Goal: Transaction & Acquisition: Book appointment/travel/reservation

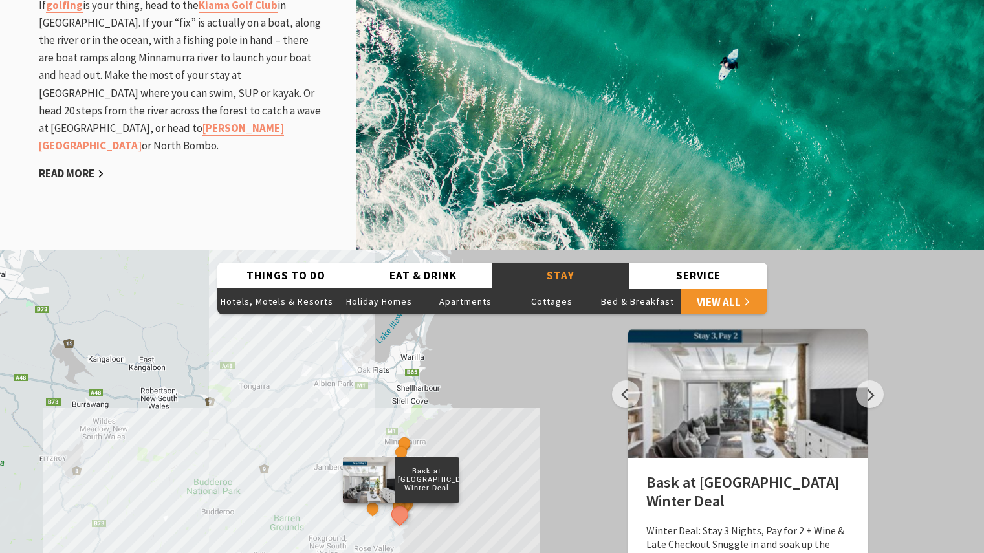
scroll to position [466, 1000]
click at [715, 288] on link "View All" at bounding box center [723, 301] width 86 height 26
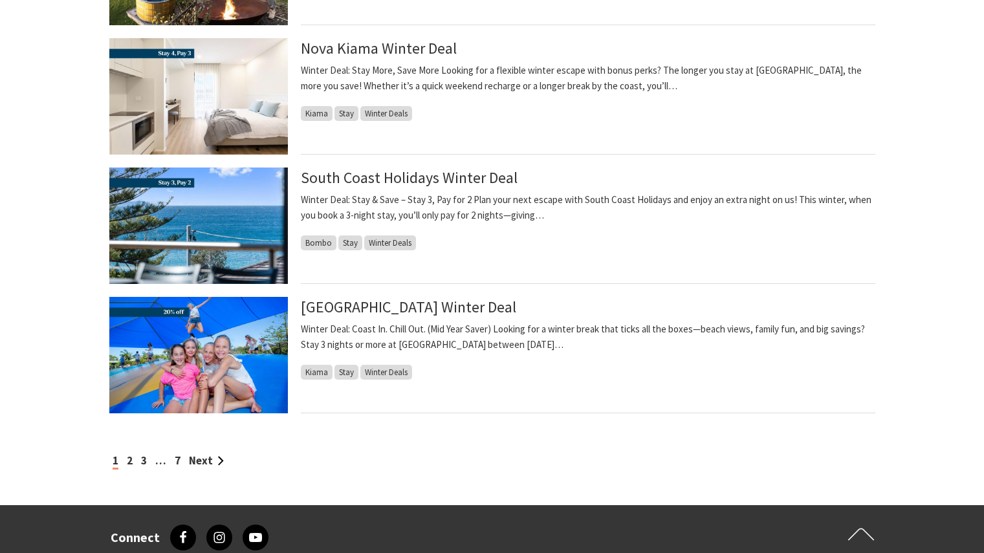
scroll to position [1293, 0]
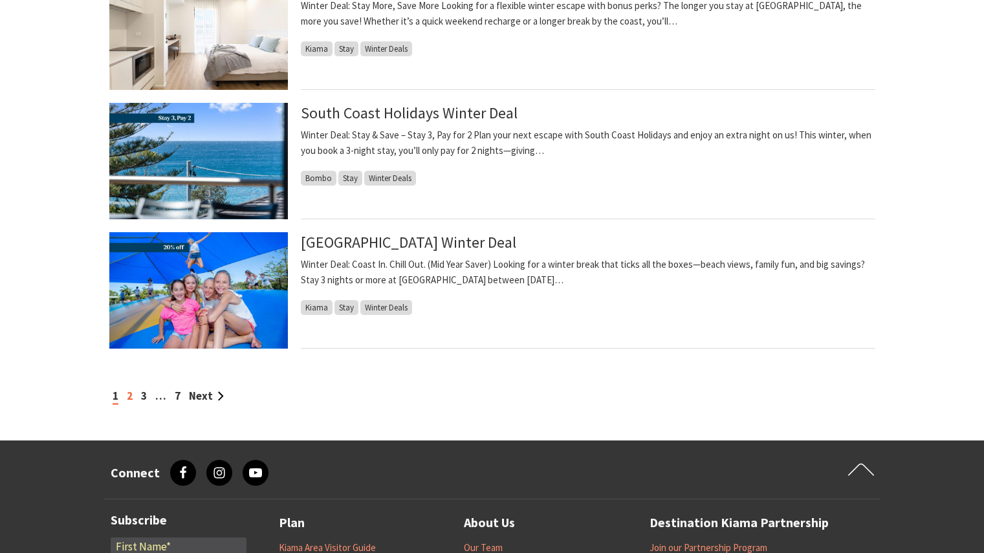
click at [130, 396] on link "2" at bounding box center [130, 396] width 6 height 14
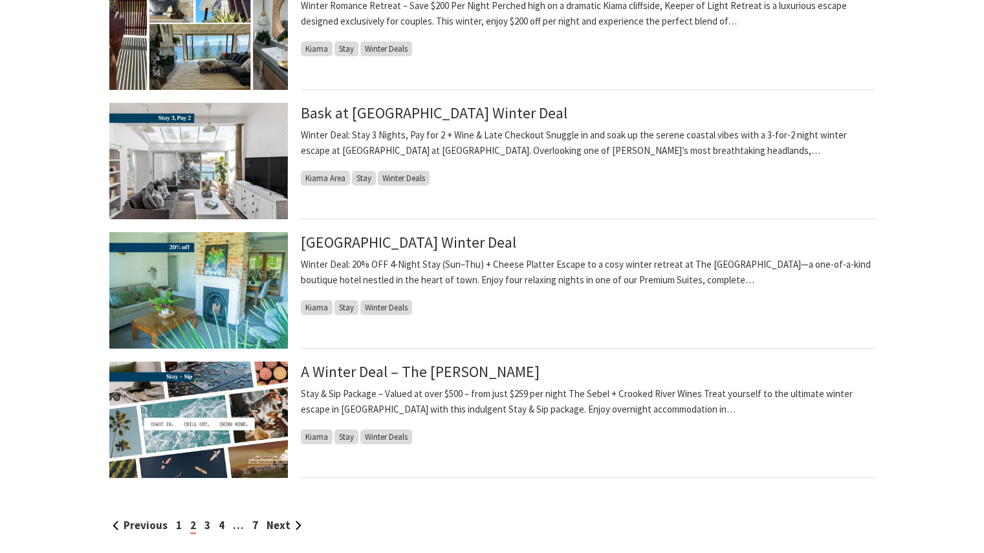
scroll to position [1229, 0]
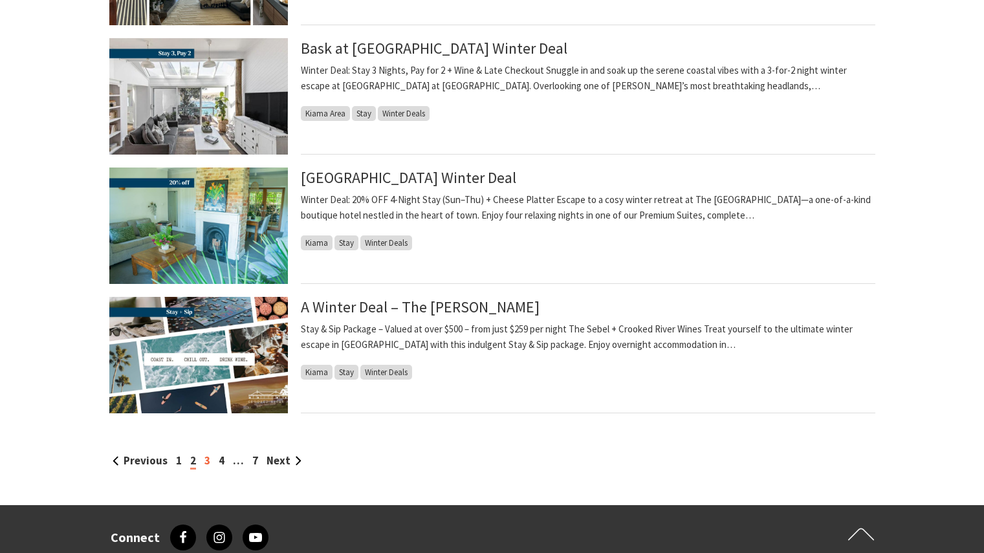
click at [206, 460] on link "3" at bounding box center [207, 460] width 6 height 14
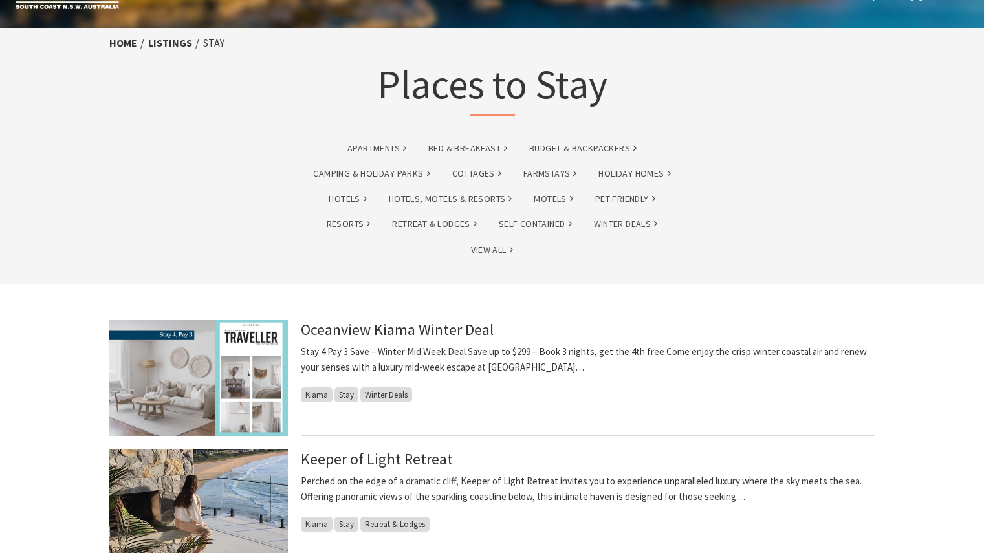
scroll to position [65, 0]
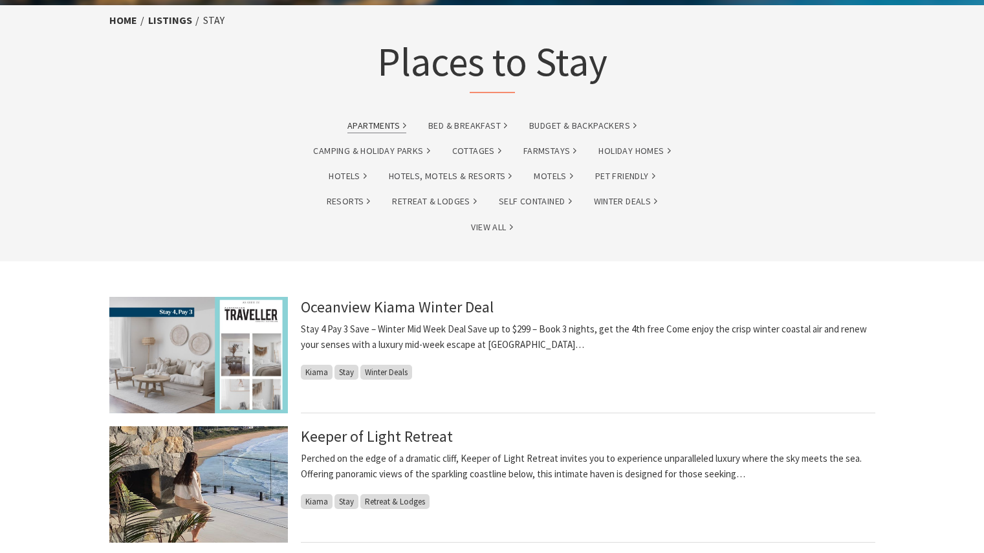
click at [372, 126] on link "Apartments" at bounding box center [376, 125] width 59 height 15
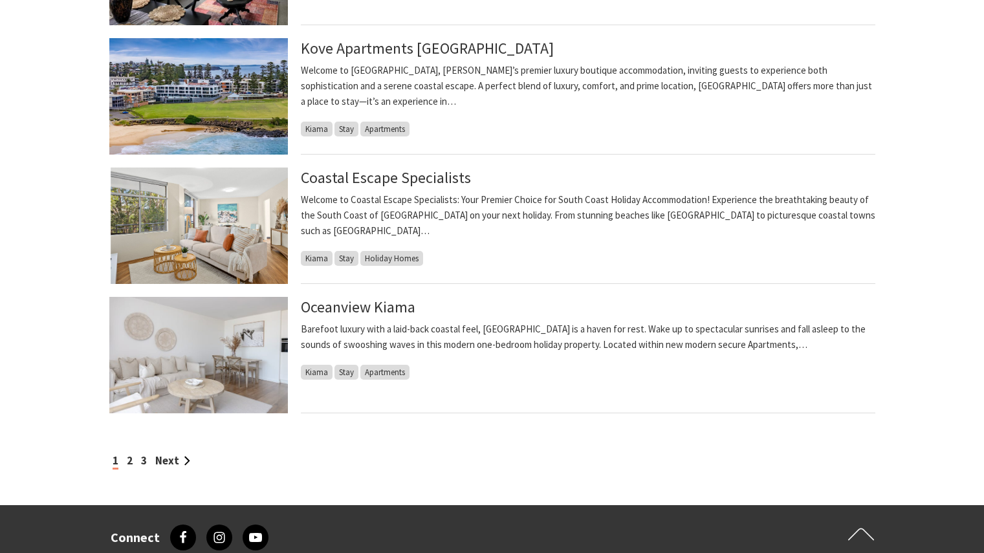
scroll to position [1035, 0]
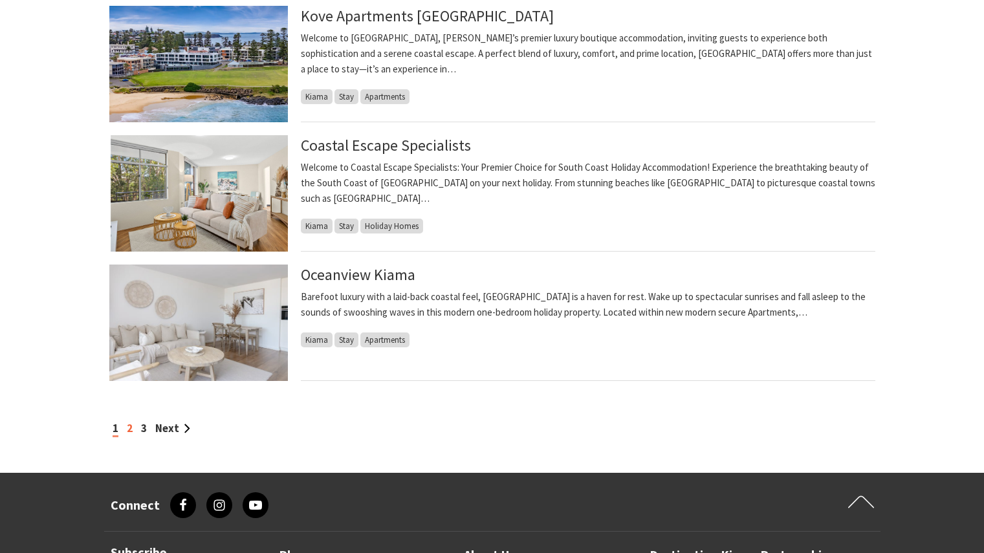
click at [128, 429] on link "2" at bounding box center [130, 428] width 6 height 14
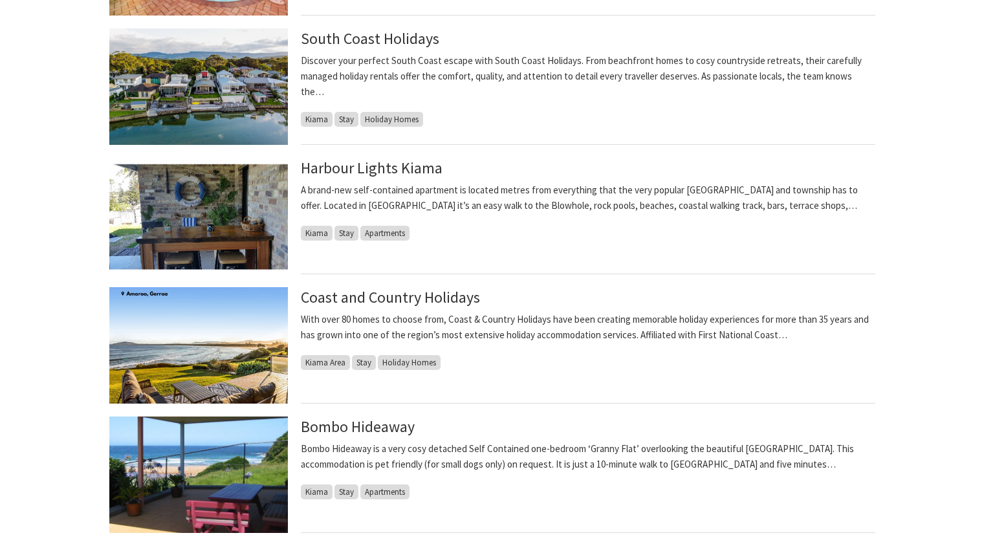
scroll to position [905, 0]
